Goal: Find specific page/section: Find specific page/section

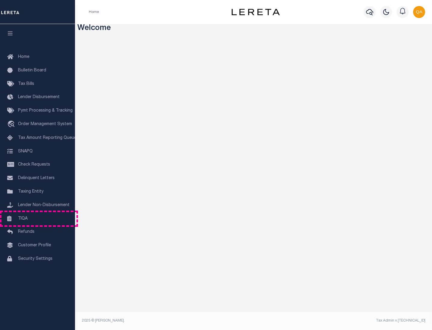
click at [38, 218] on link "TIQA" at bounding box center [37, 219] width 75 height 14
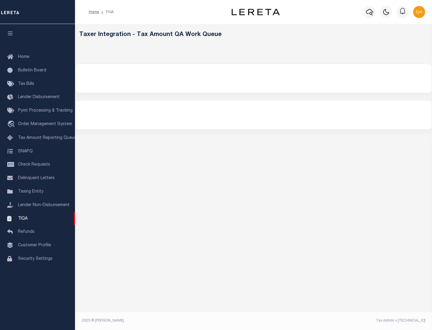
select select "200"
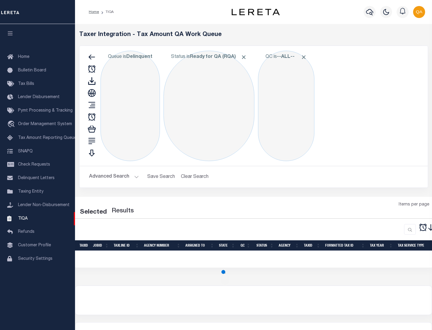
select select "200"
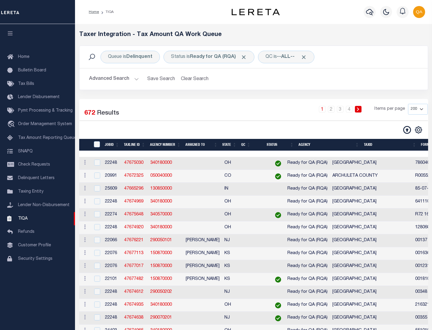
click at [246, 57] on span "Click to Remove" at bounding box center [244, 57] width 6 height 6
